Goal: Task Accomplishment & Management: Complete application form

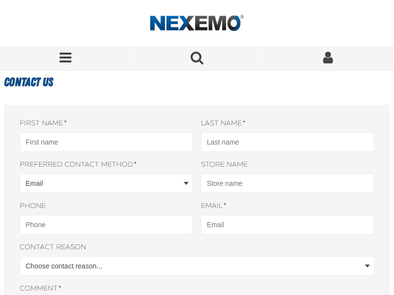
select select "[DOMAIN_NAME]"
select select "1"
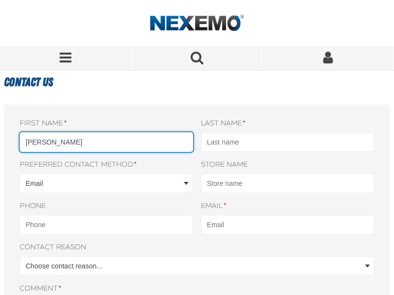
type input "[PERSON_NAME]"
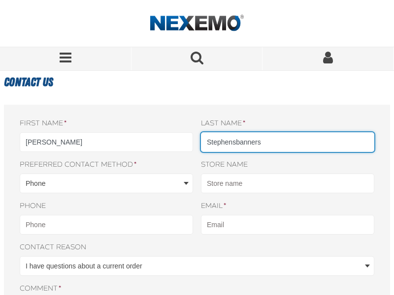
type input "Stephensbanners"
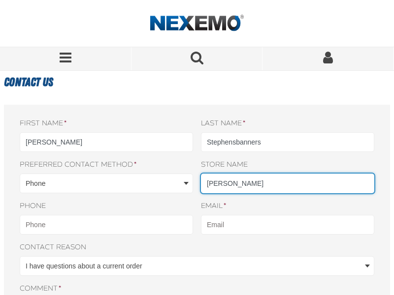
type input "[PERSON_NAME]"
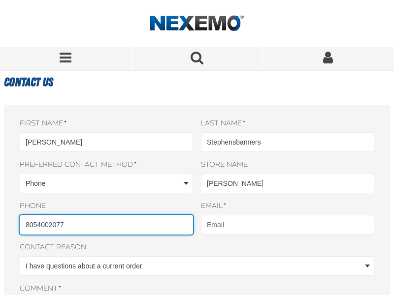
type input "8054002077"
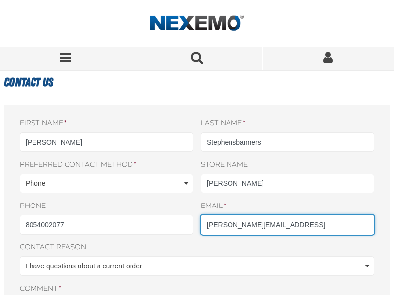
type input "[PERSON_NAME][EMAIL_ADDRESS]"
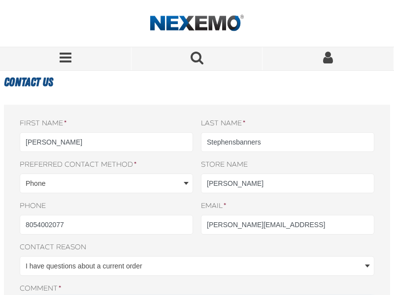
type textarea "We can place your website on top position in search engines without PPC. Just f…"
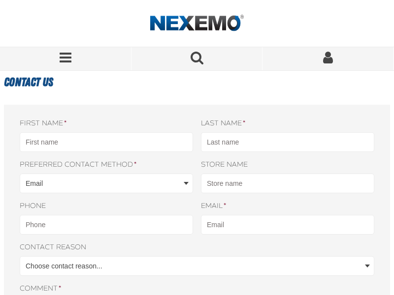
select select "[DOMAIN_NAME]"
select select "1"
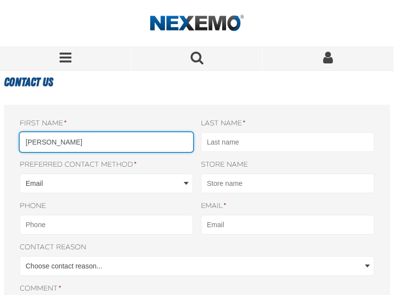
type input "[PERSON_NAME]"
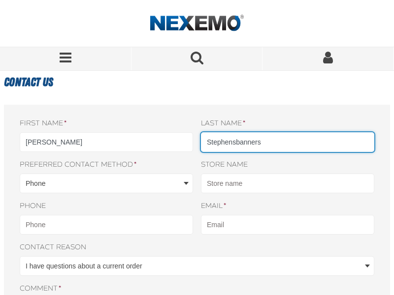
type input "Stephensbanners"
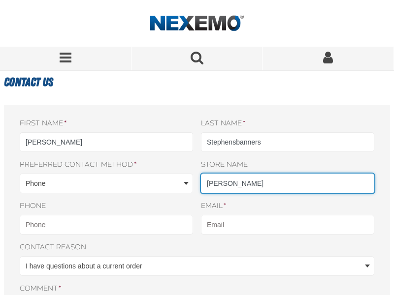
type input "[PERSON_NAME]"
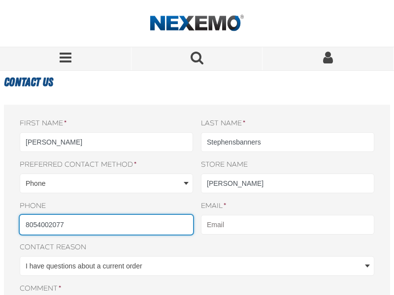
type input "8054002077"
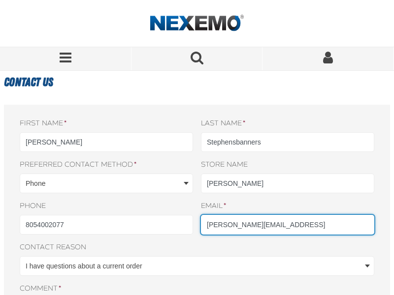
type input "[PERSON_NAME][EMAIL_ADDRESS]"
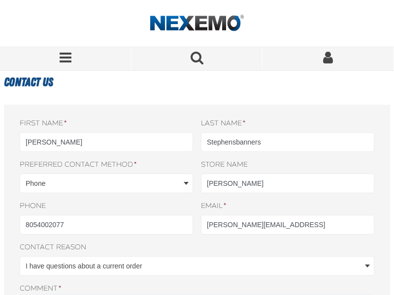
type textarea "We can place your website on top position in search engines without PPC. Just f…"
